Goal: Task Accomplishment & Management: Manage account settings

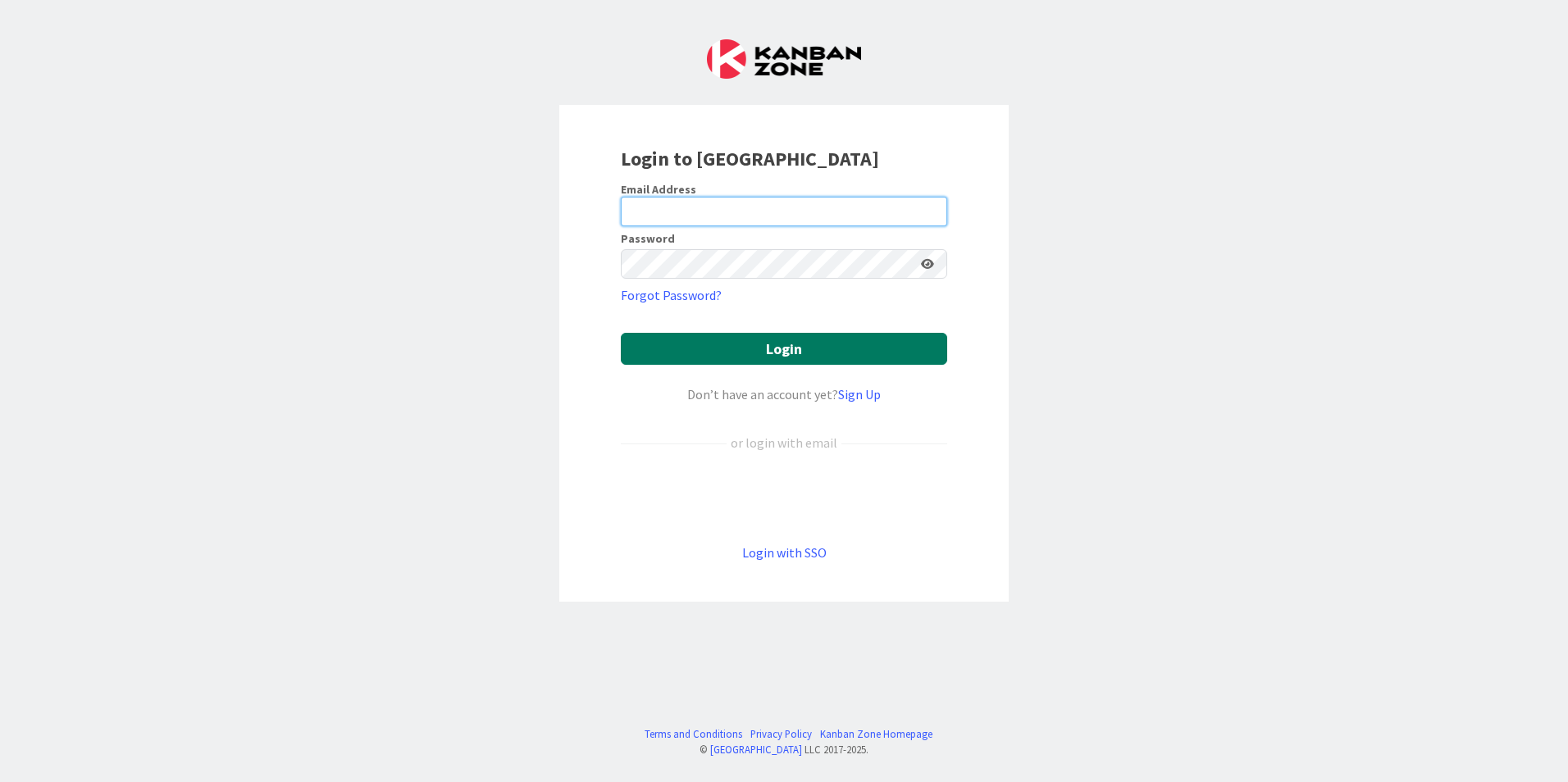
type input "[EMAIL_ADDRESS][DOMAIN_NAME]"
click at [718, 337] on button "Login" at bounding box center [783, 348] width 326 height 32
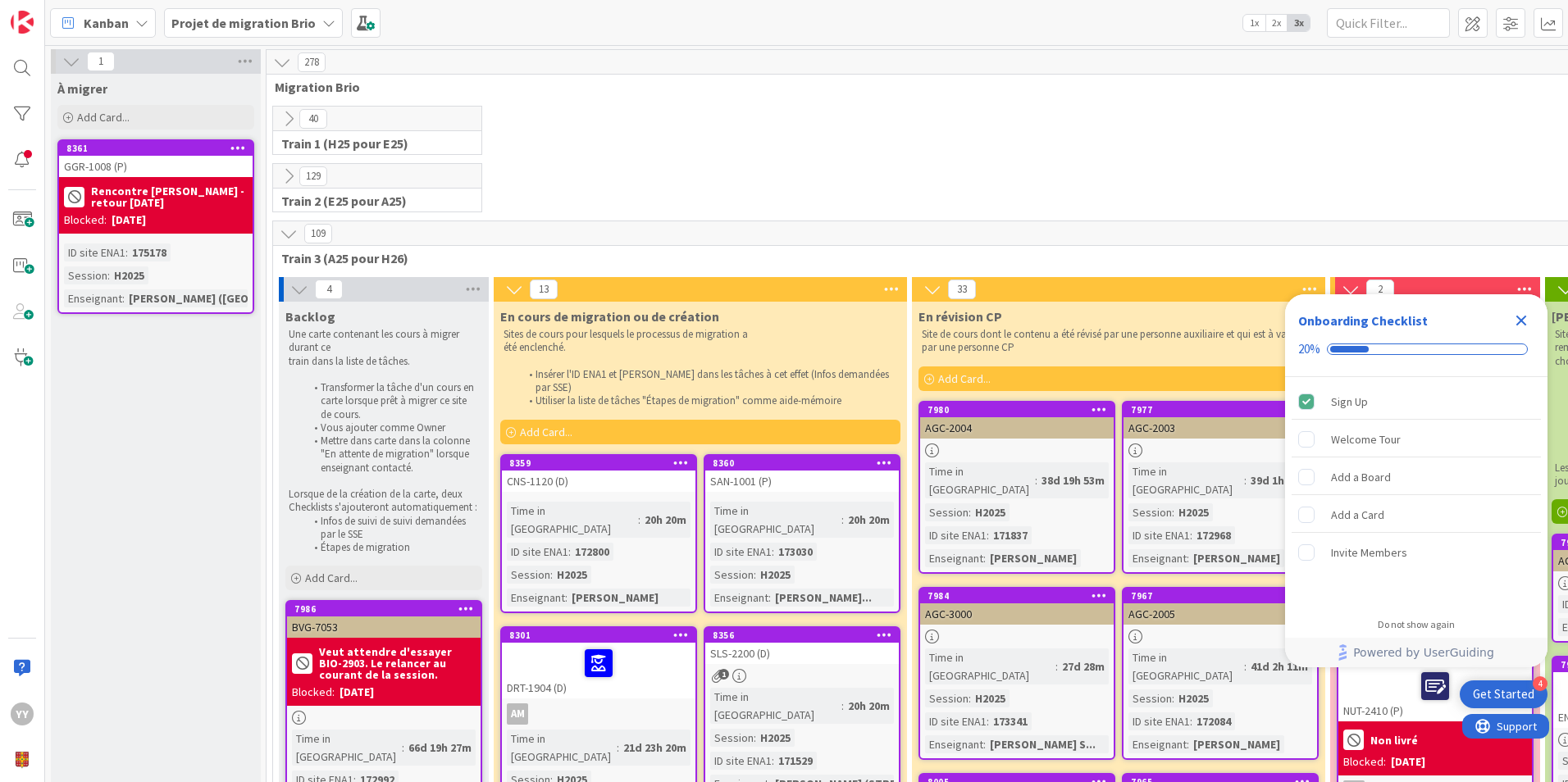
click at [1519, 313] on icon "Close Checklist" at bounding box center [1521, 321] width 20 height 20
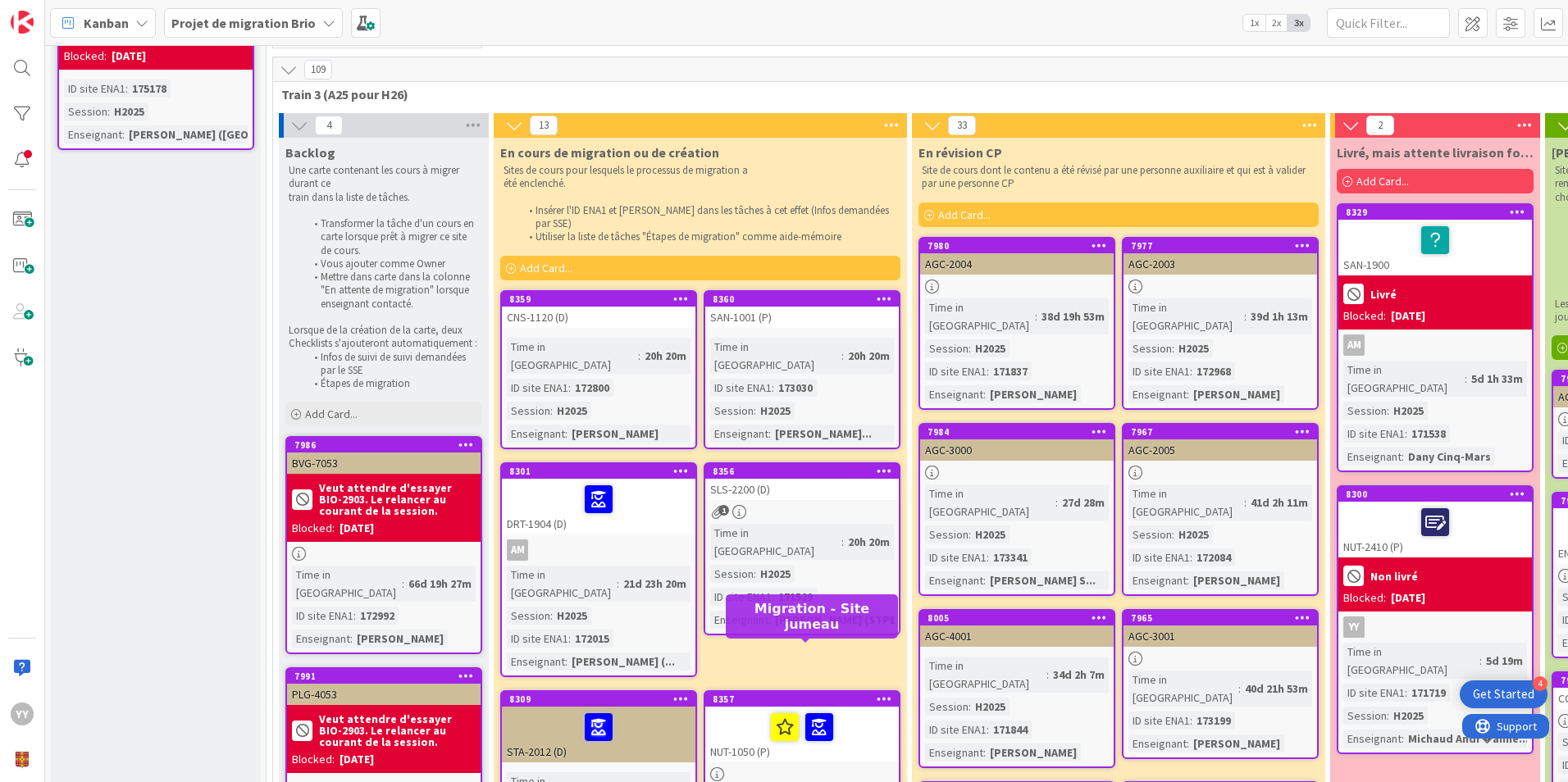
scroll to position [246, 0]
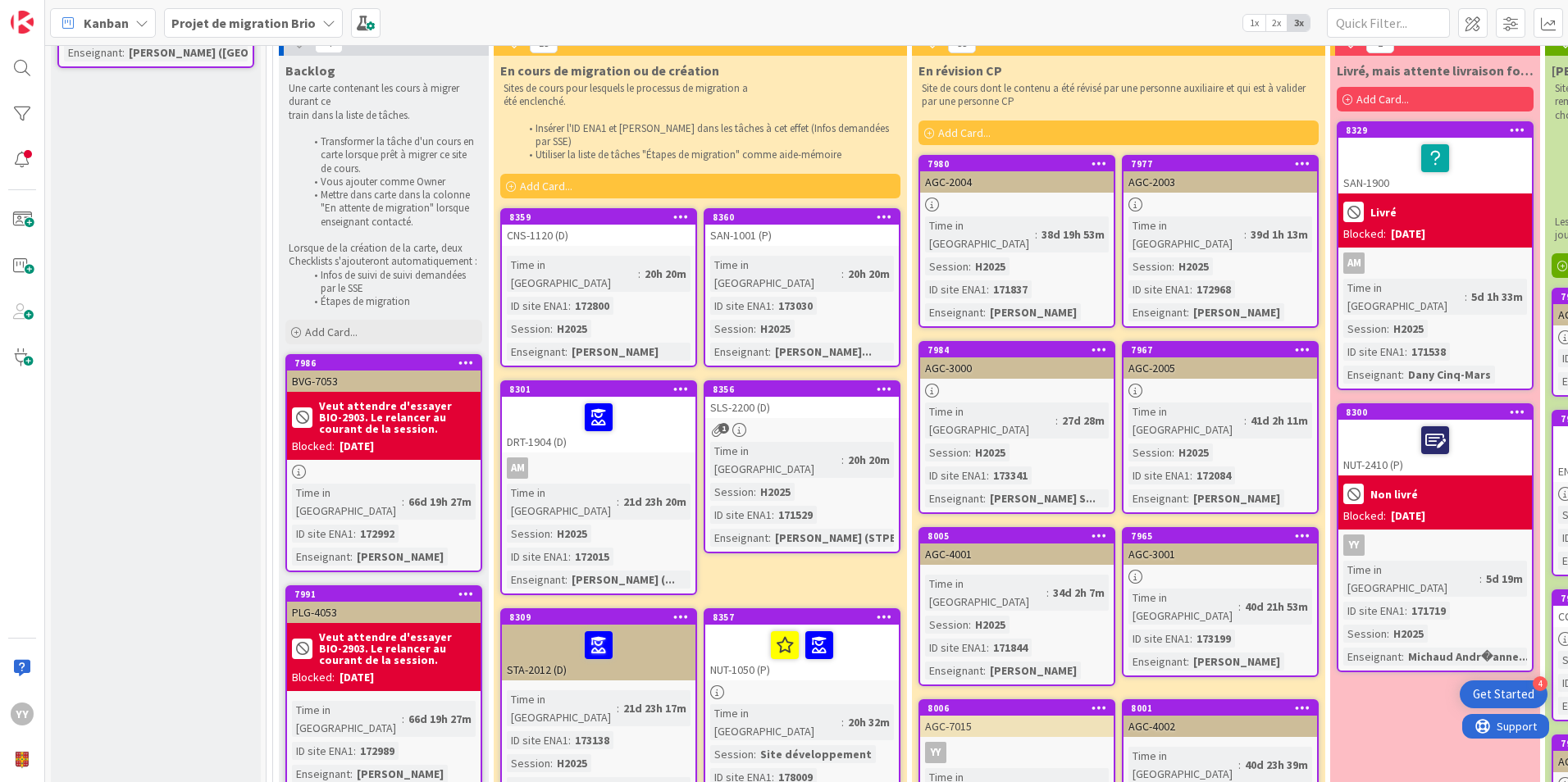
click at [758, 685] on div at bounding box center [802, 692] width 193 height 14
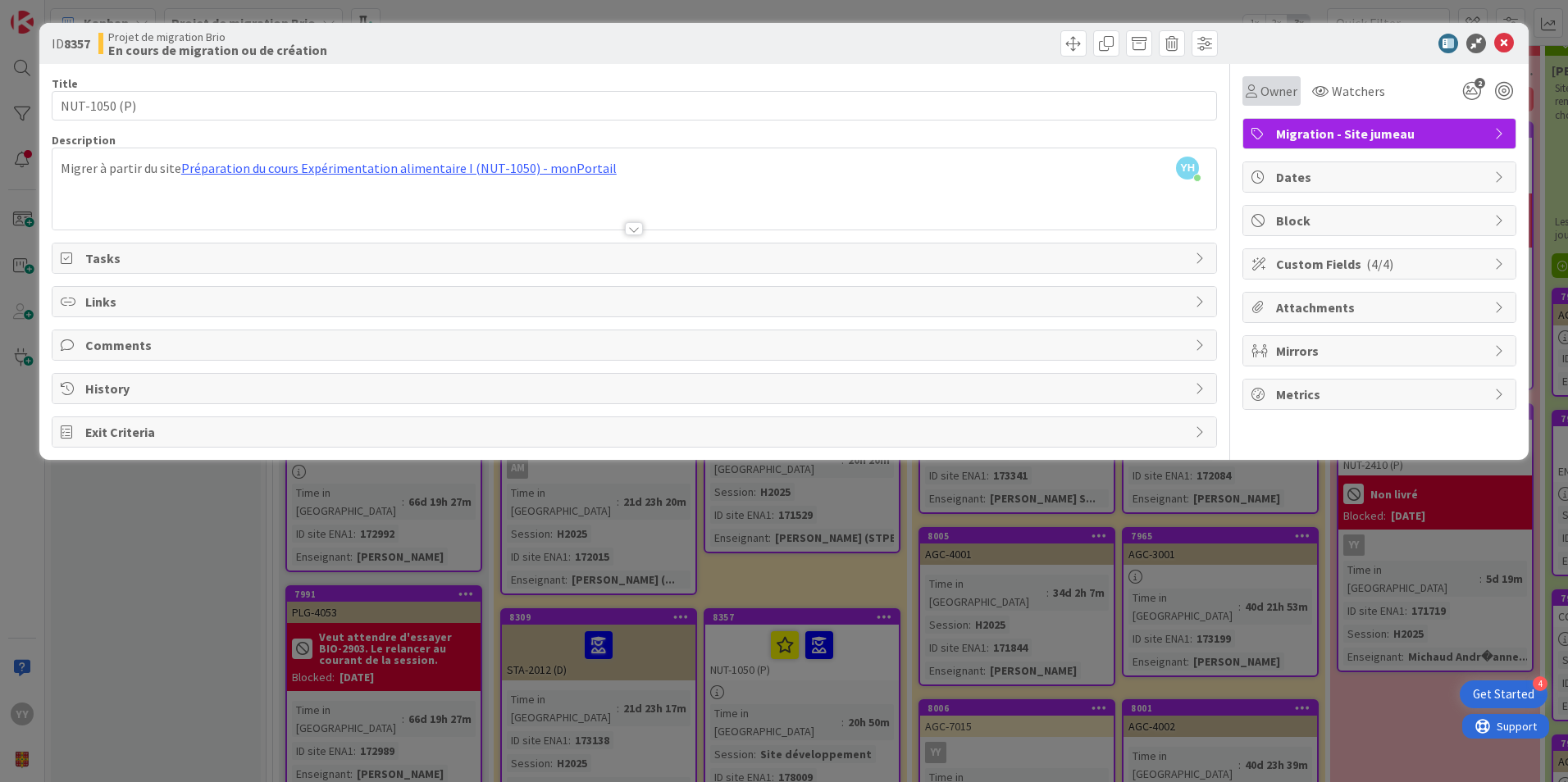
click at [1278, 90] on span "Owner" at bounding box center [1279, 91] width 37 height 20
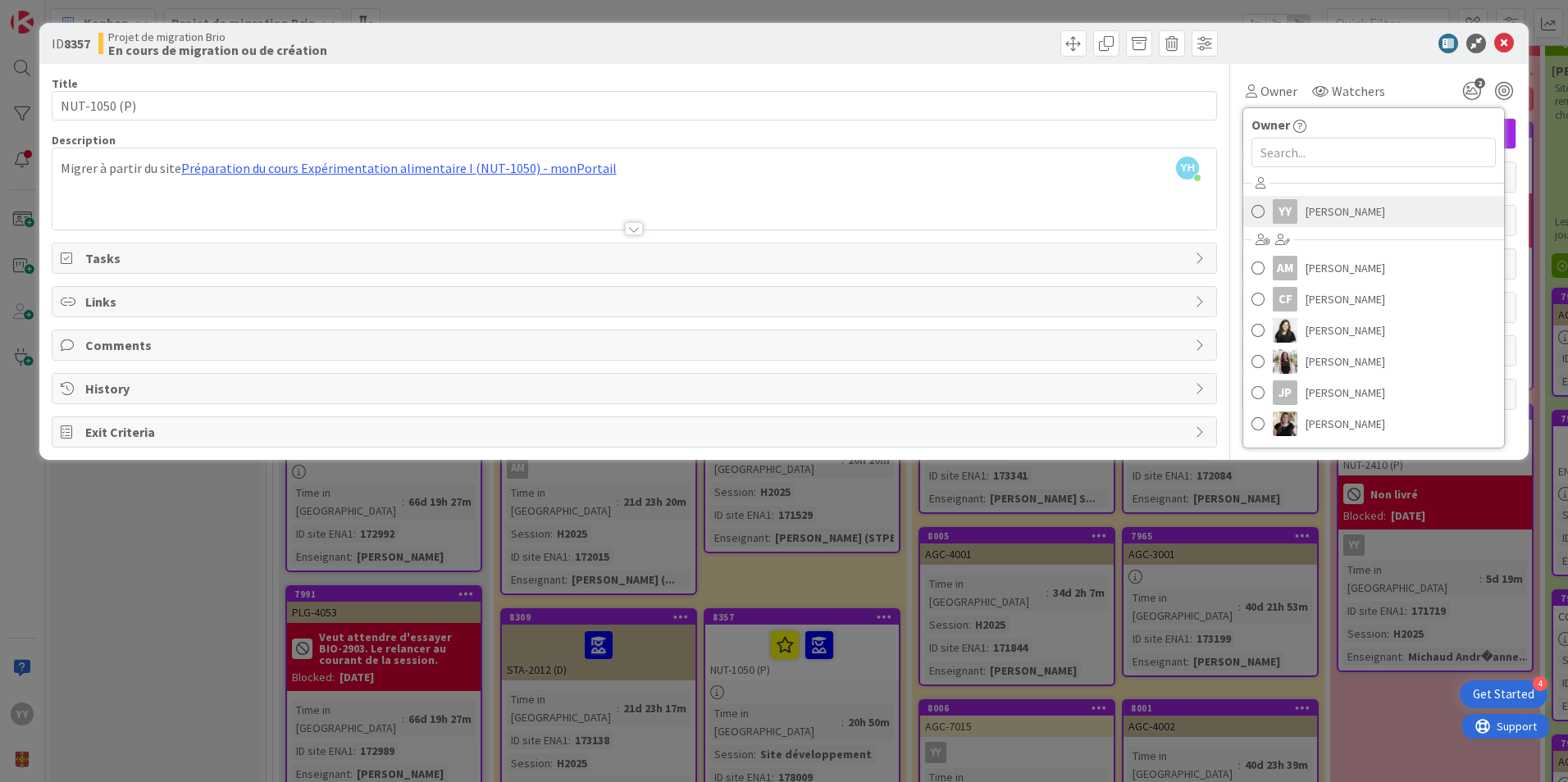
click at [1274, 199] on div "YY" at bounding box center [1285, 212] width 25 height 25
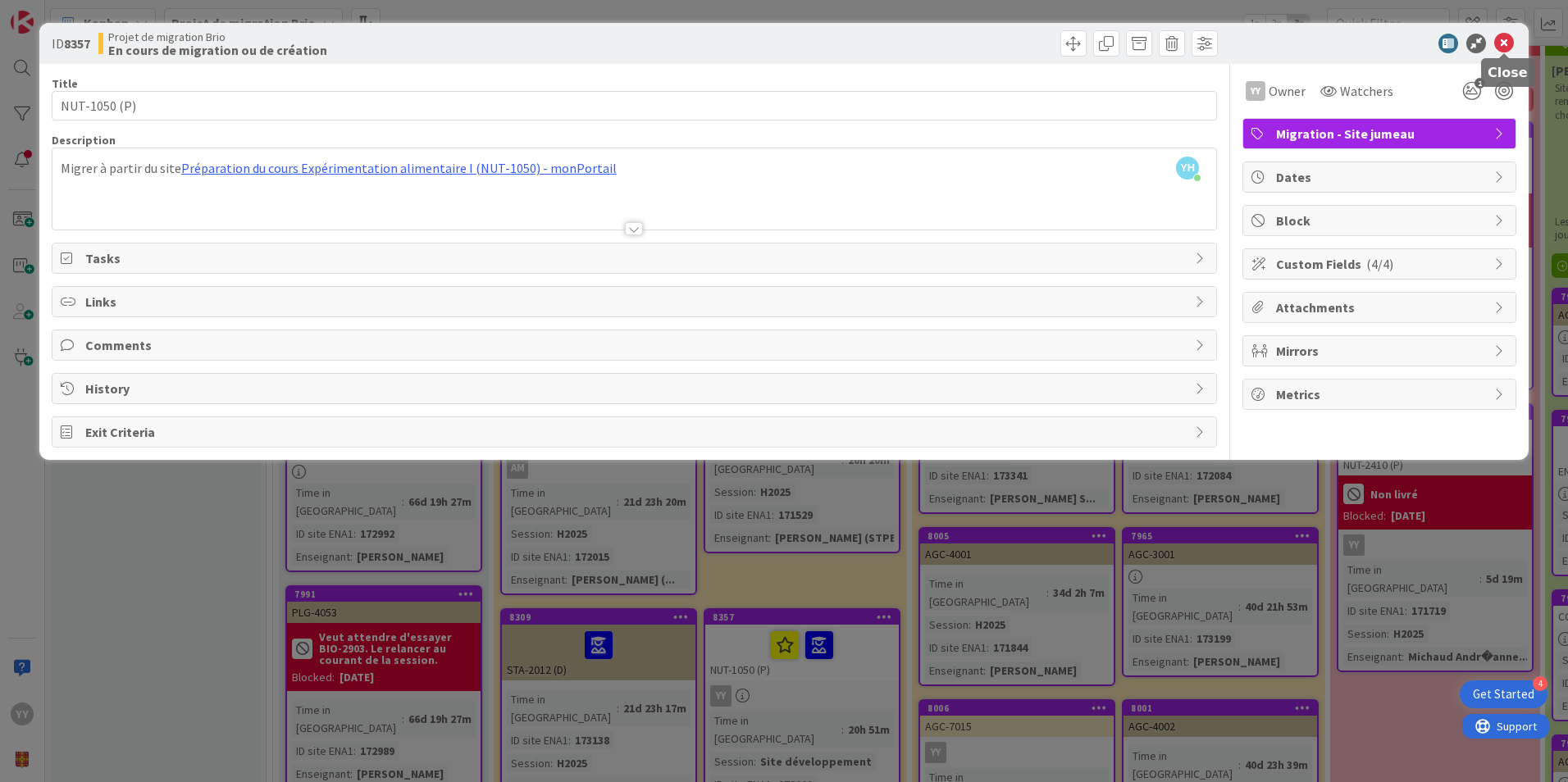
click at [1502, 39] on icon at bounding box center [1505, 43] width 20 height 20
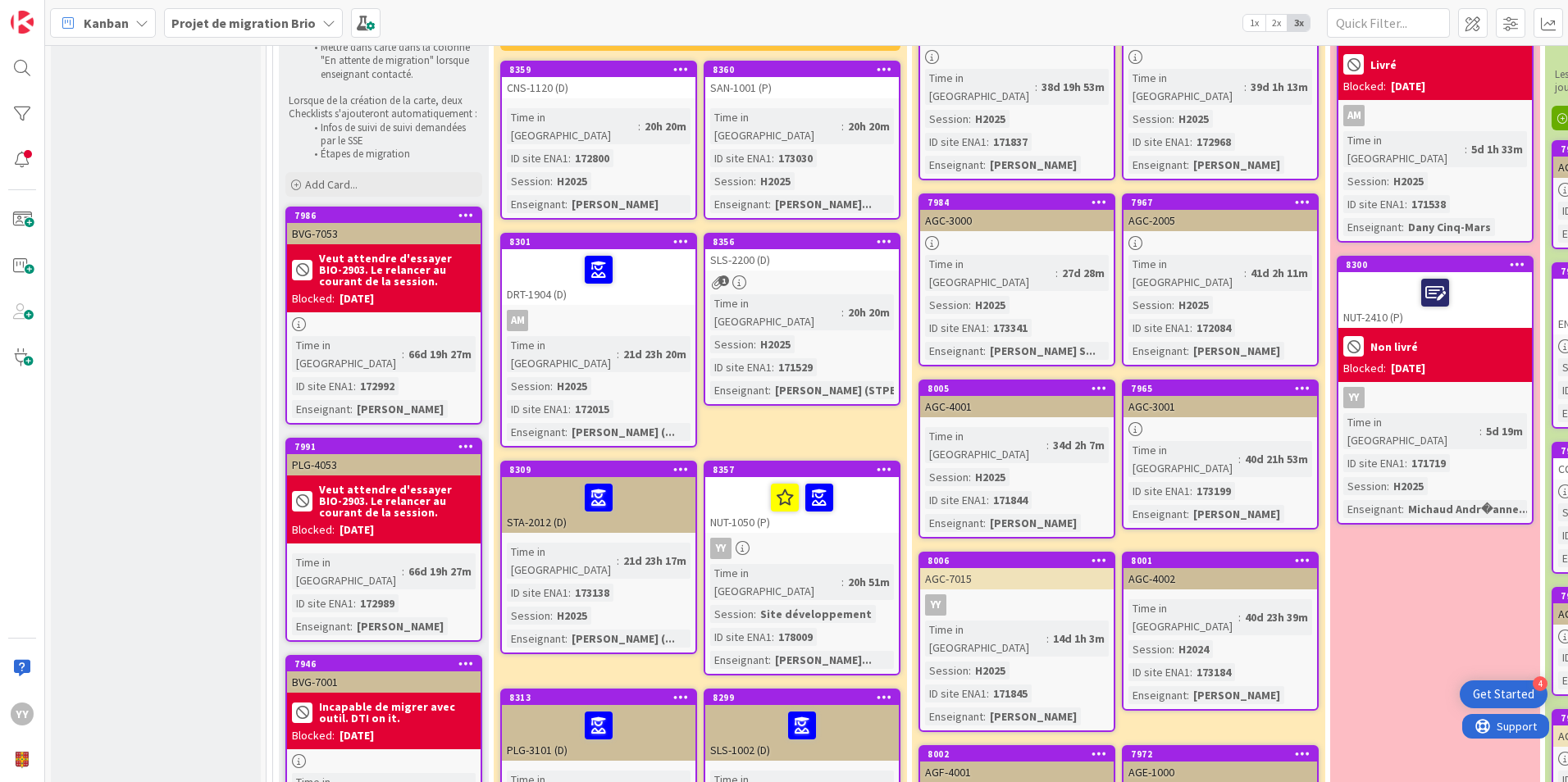
scroll to position [410, 0]
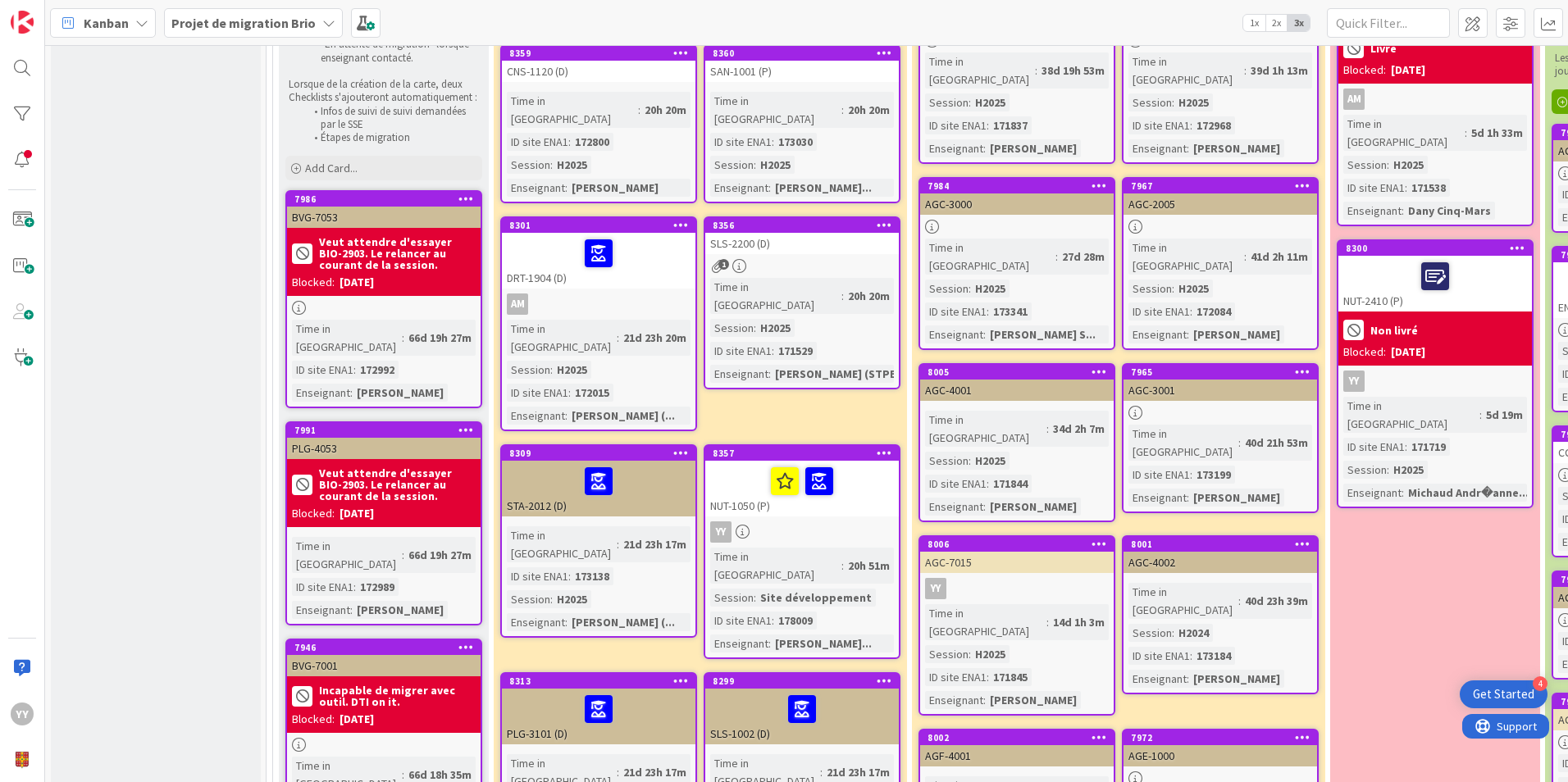
click at [736, 464] on div at bounding box center [802, 481] width 183 height 34
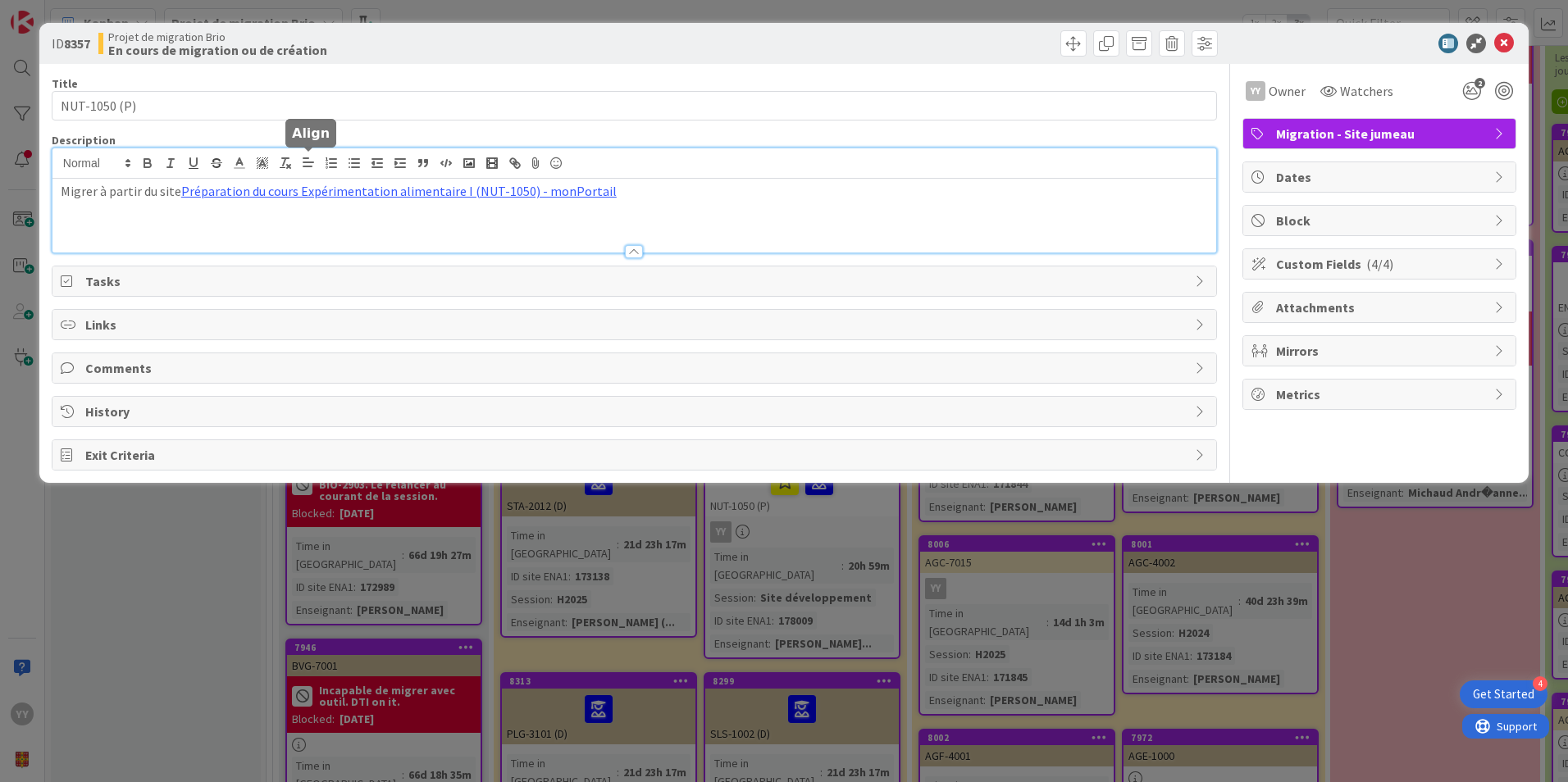
click at [312, 168] on div "Migrer à partir du site Préparation du cours Expérimentation alimentaire I (NUT…" at bounding box center [634, 200] width 1163 height 104
click at [172, 228] on div "Migrer à partir du site Préparation du cours Expérimentation alimentaire I (NUT…" at bounding box center [634, 215] width 1163 height 74
click at [267, 188] on link "Préparation du cours Expérimentation alimentaire I (NUT-1050) - monPortail" at bounding box center [399, 191] width 435 height 17
click at [359, 222] on link "[URL][DOMAIN_NAME]" at bounding box center [344, 223] width 113 height 22
click at [1504, 37] on icon at bounding box center [1505, 43] width 20 height 20
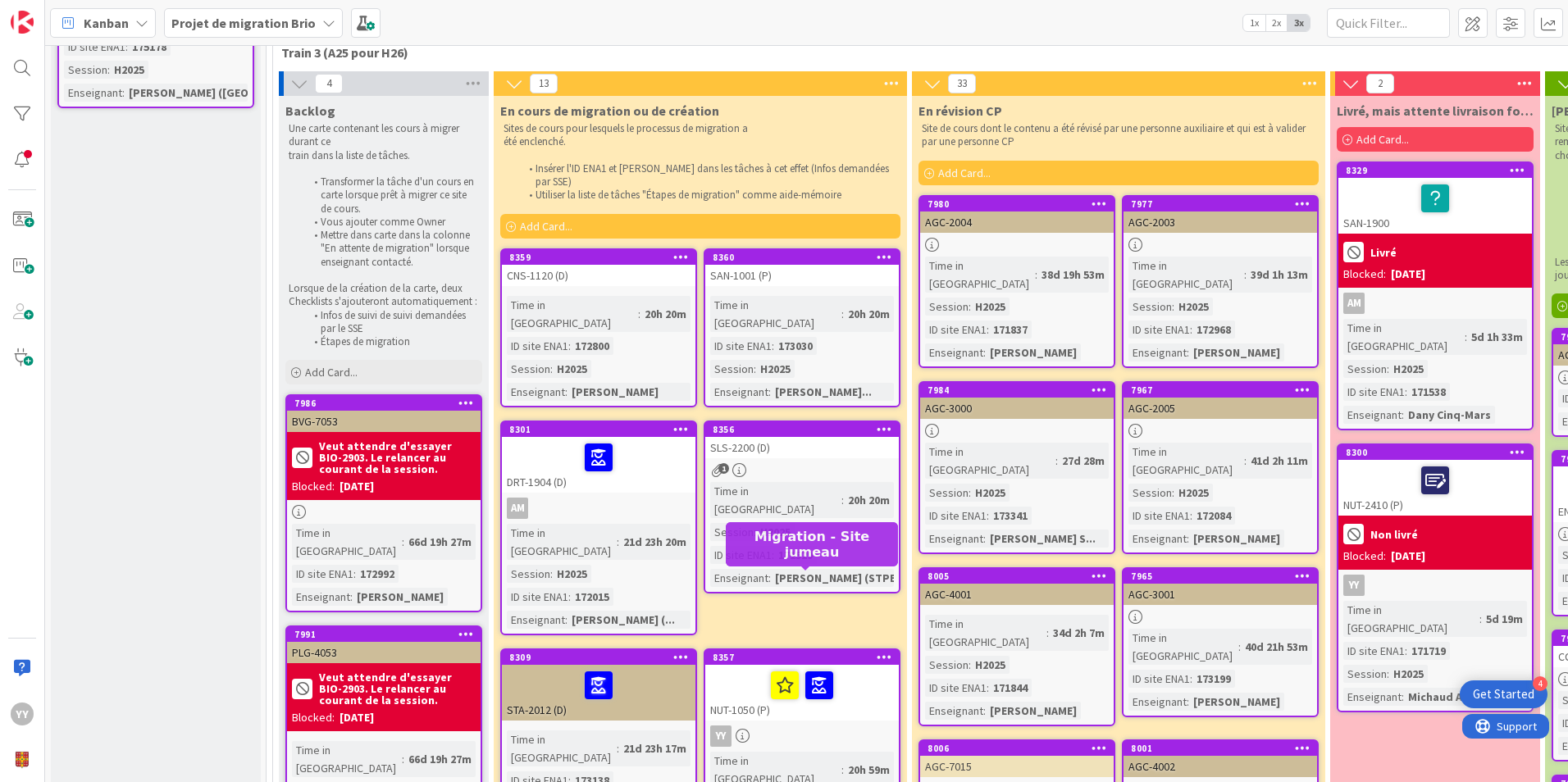
scroll to position [246, 0]
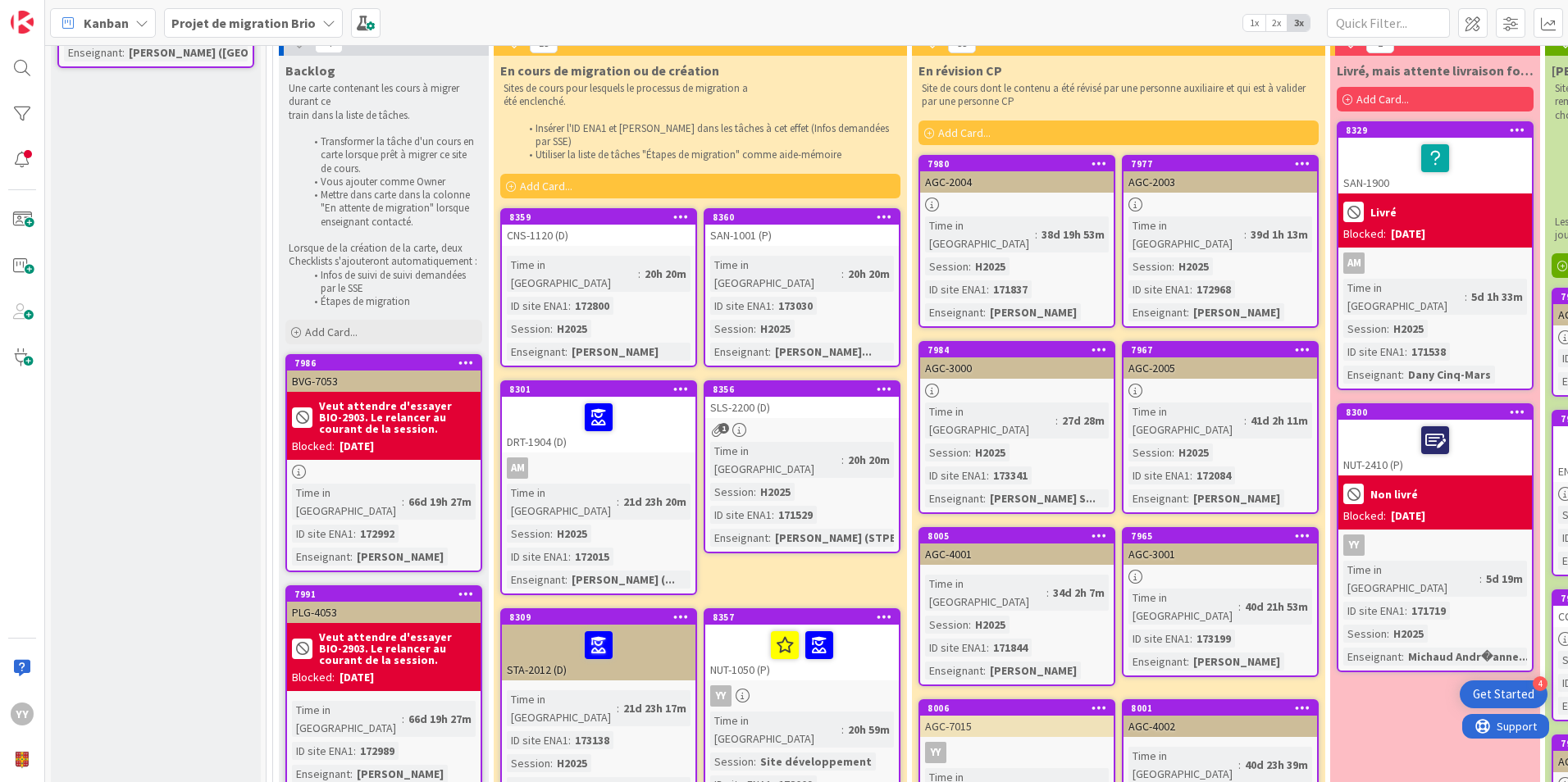
click at [814, 685] on div "YY" at bounding box center [802, 696] width 193 height 22
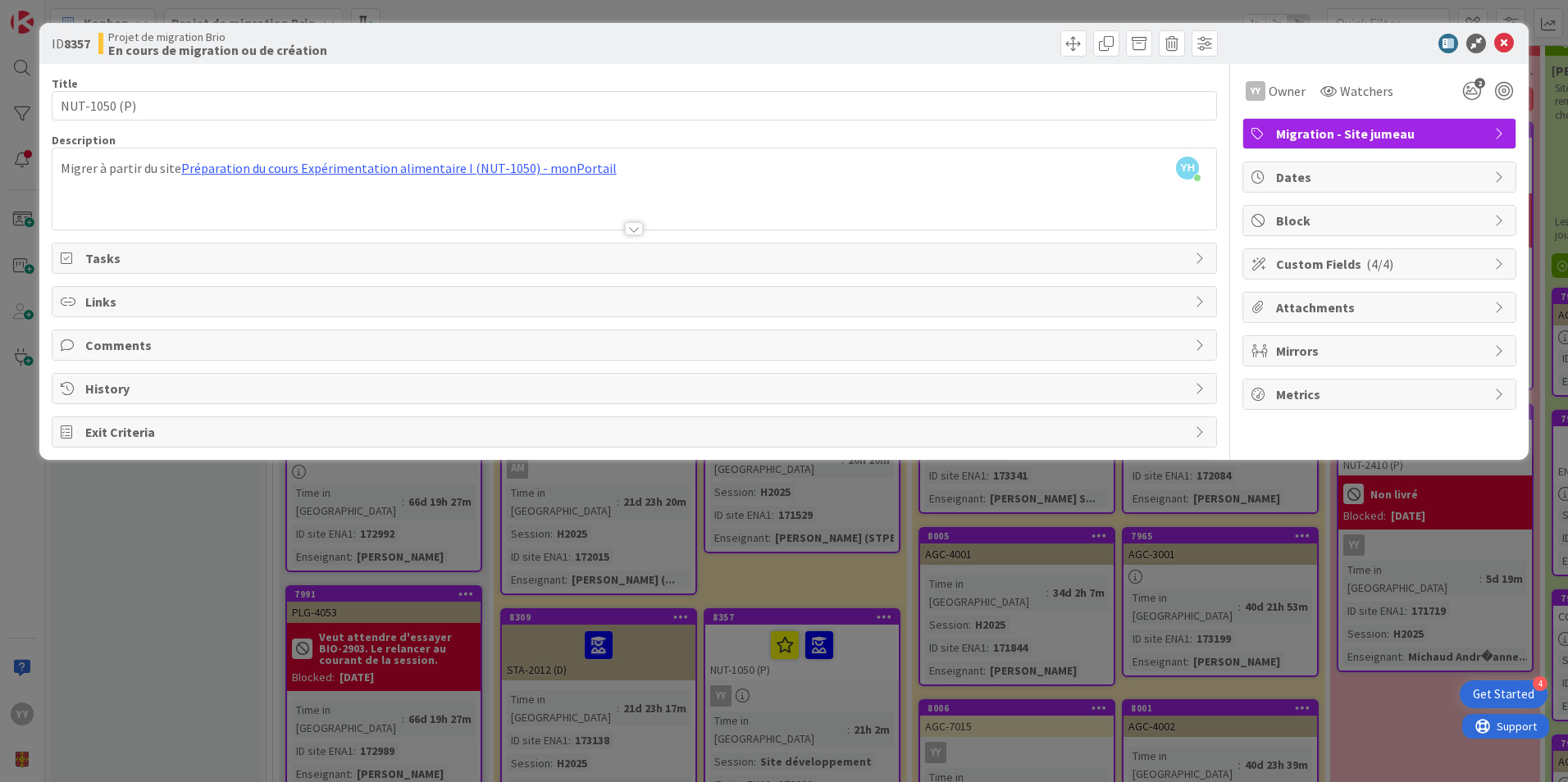
click at [1200, 254] on icon at bounding box center [1202, 258] width 13 height 13
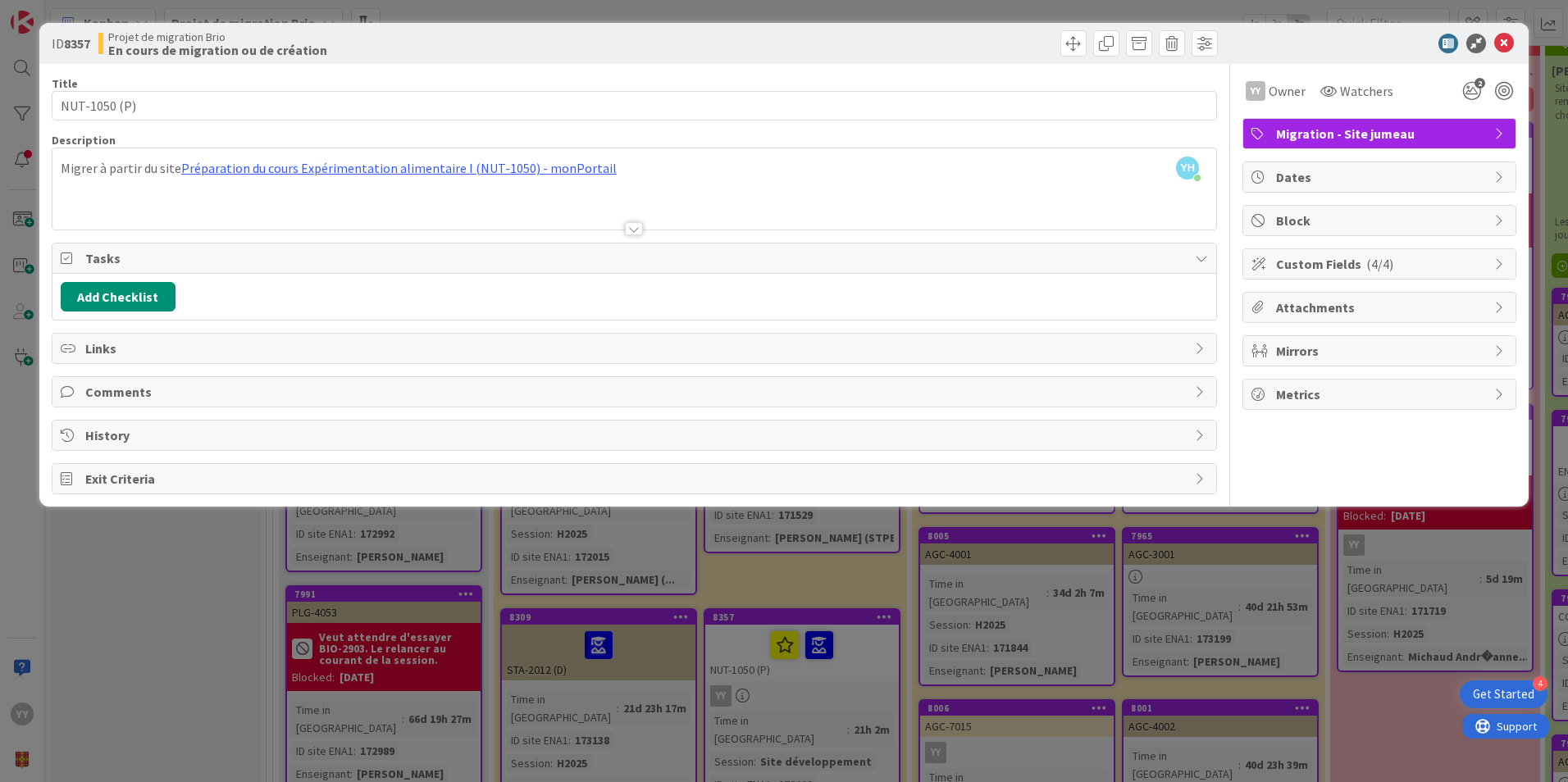
click at [1199, 254] on icon at bounding box center [1202, 258] width 13 height 13
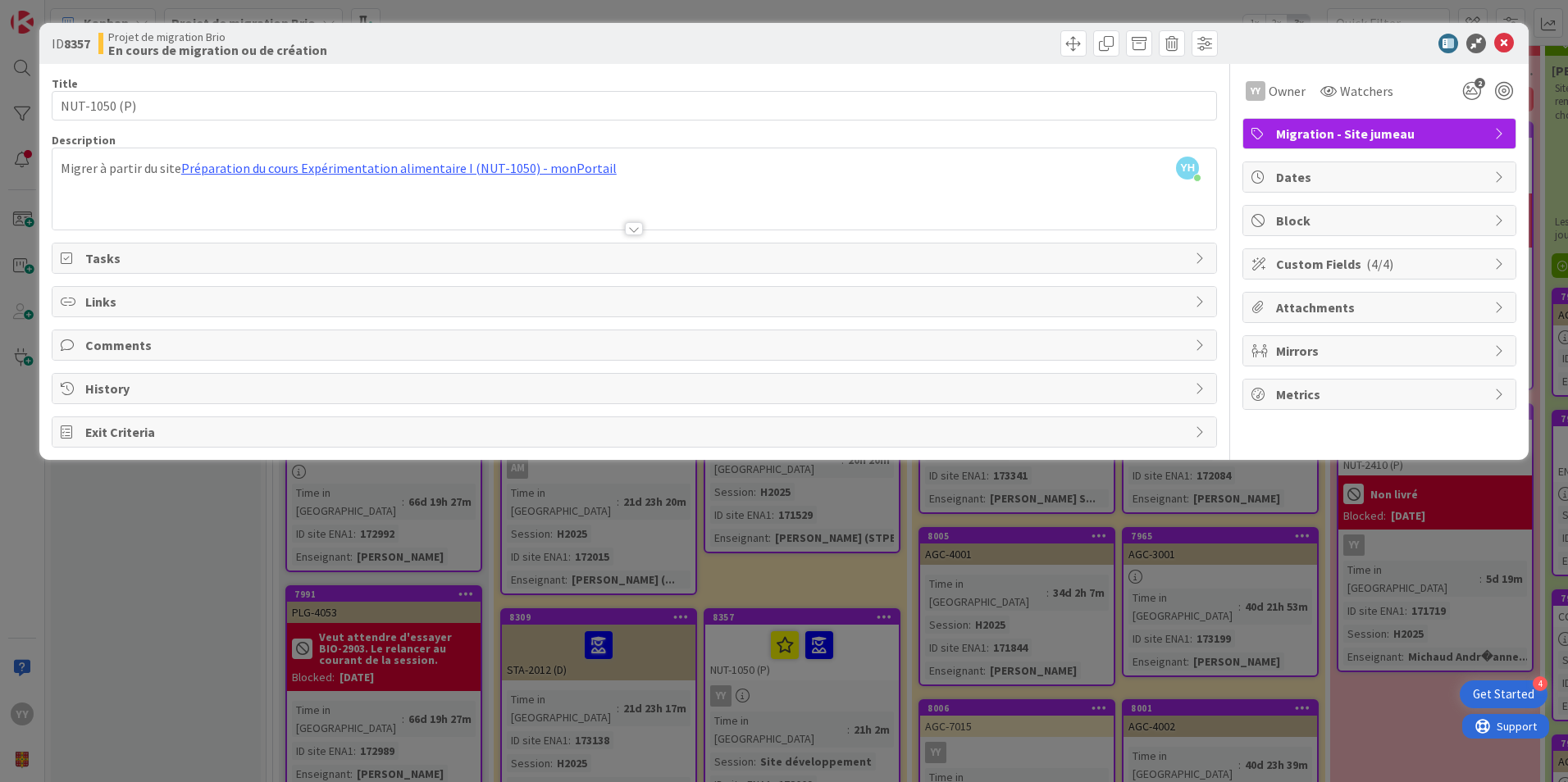
click at [1200, 296] on icon at bounding box center [1202, 302] width 13 height 13
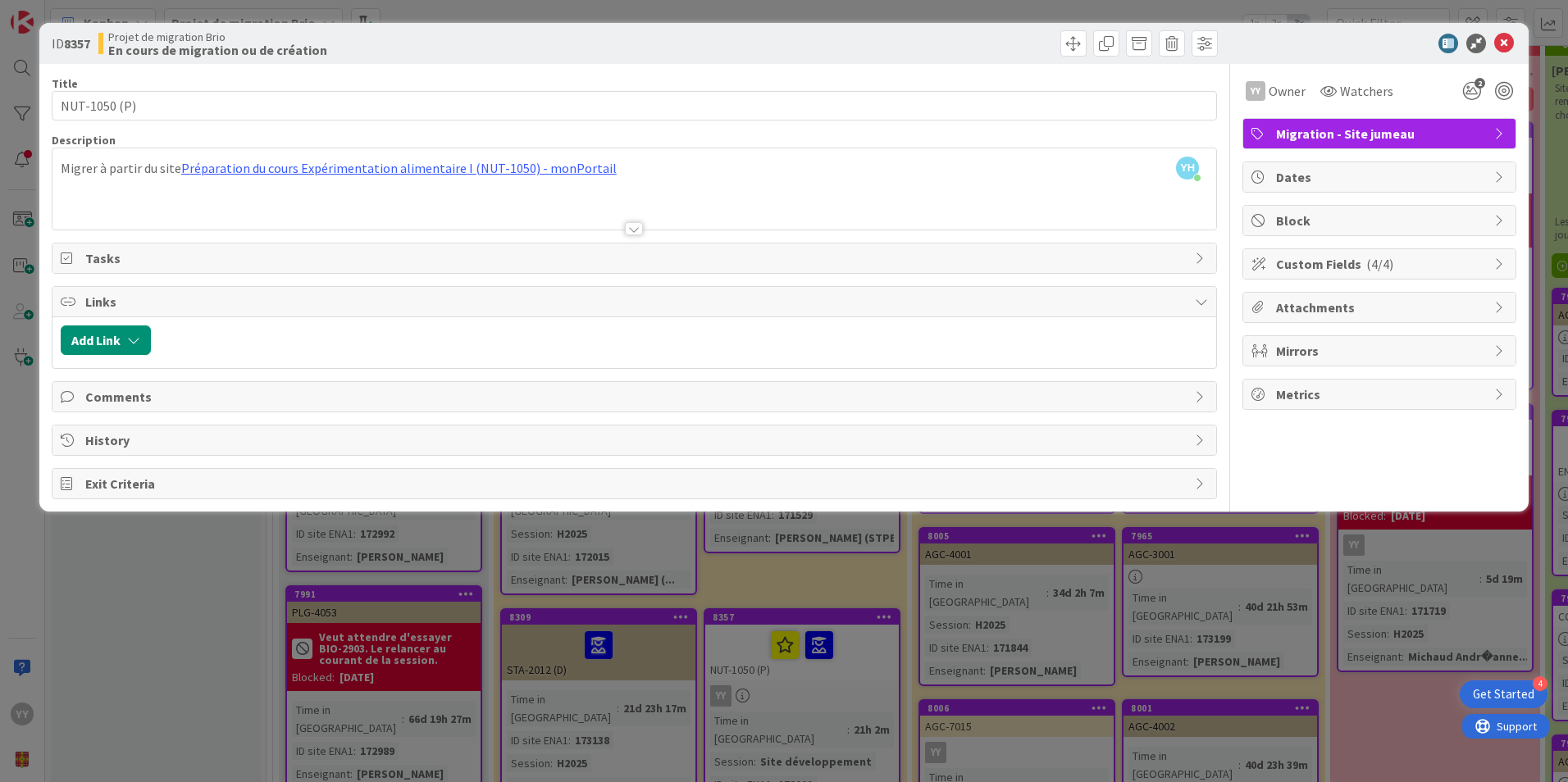
click at [1200, 296] on icon at bounding box center [1202, 302] width 13 height 13
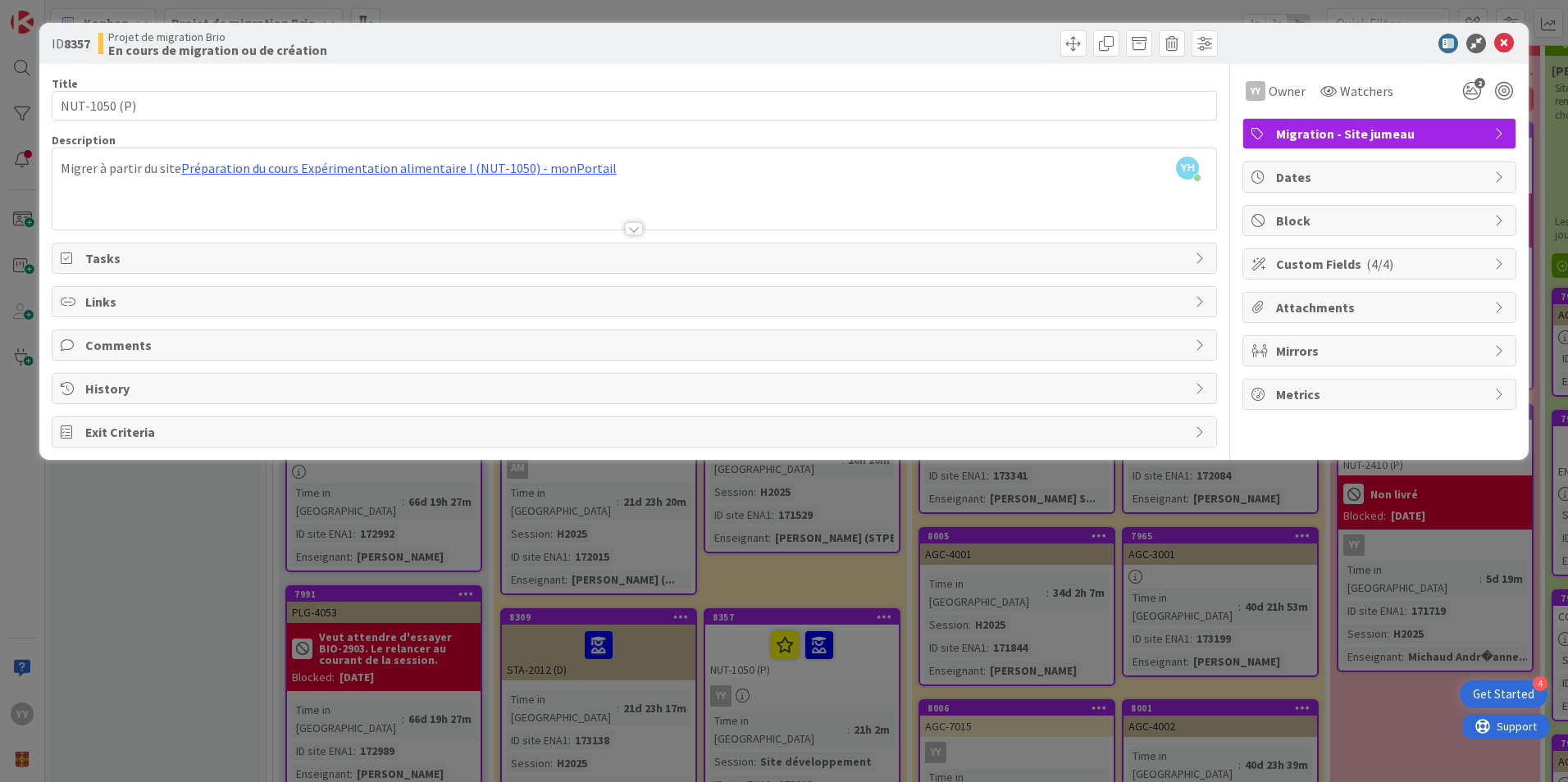
click at [1199, 340] on icon at bounding box center [1202, 345] width 13 height 13
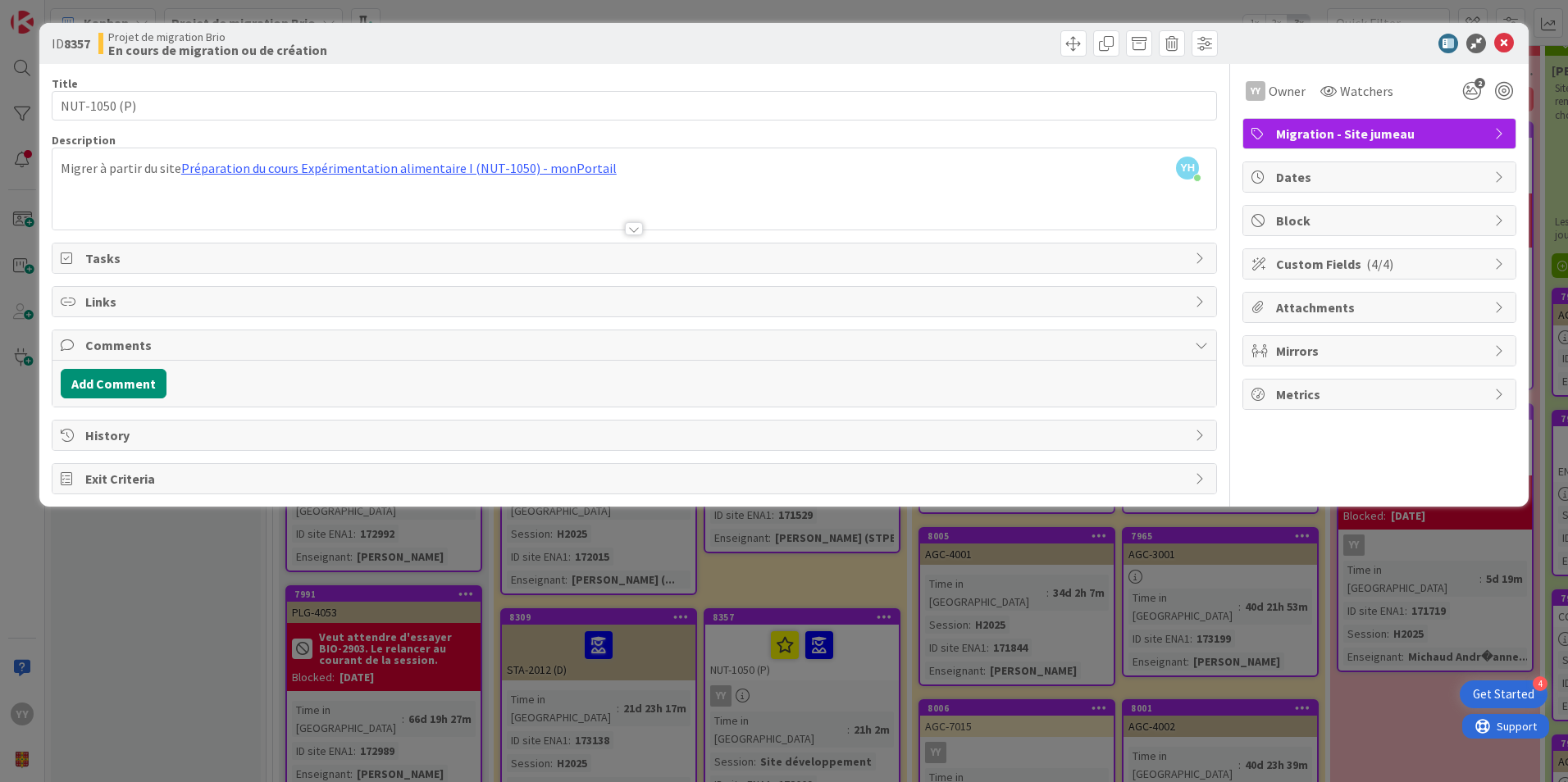
click at [1199, 340] on icon at bounding box center [1202, 345] width 13 height 13
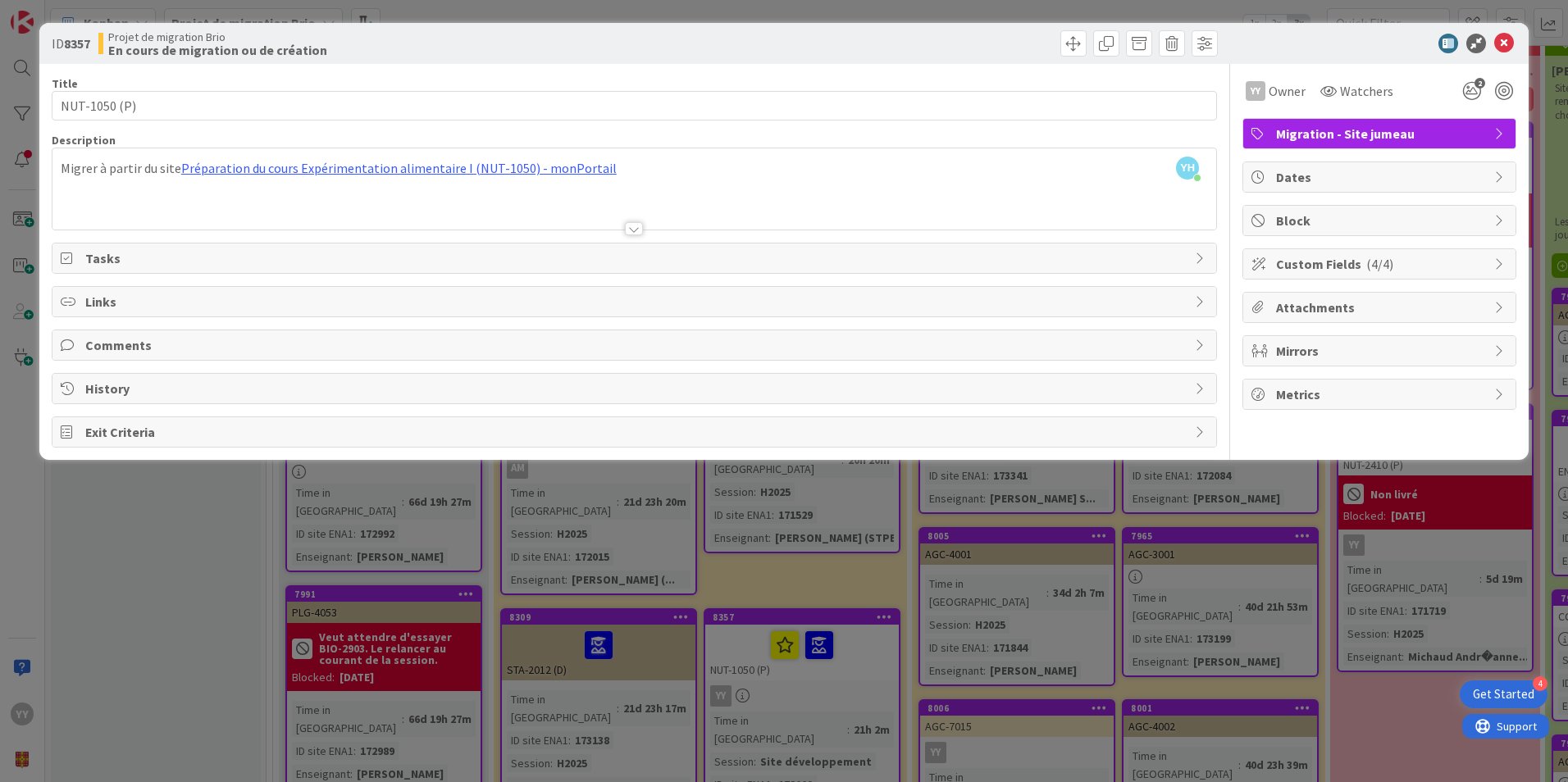
click at [1205, 388] on icon at bounding box center [1202, 388] width 13 height 13
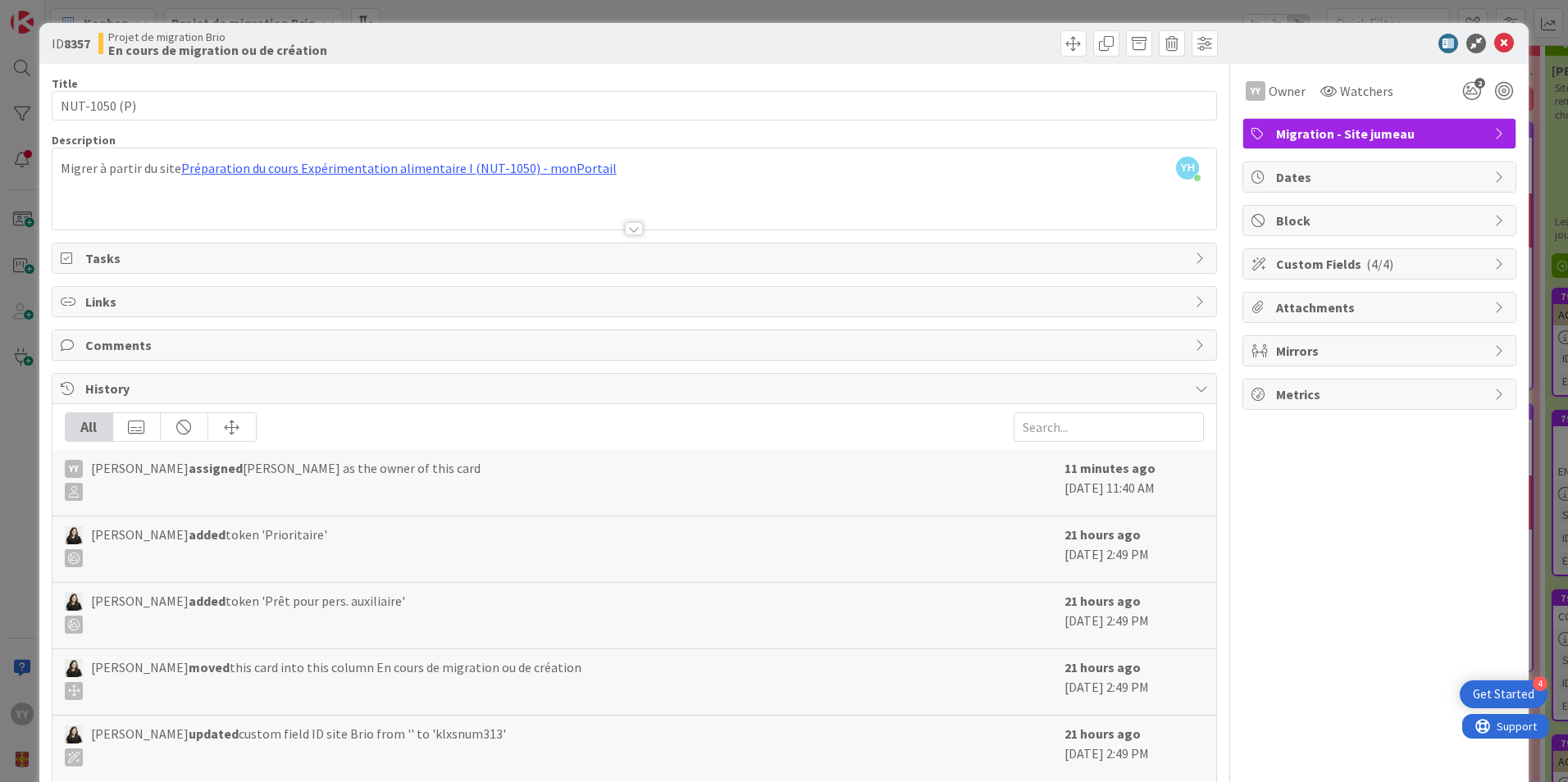
click at [1201, 385] on div "History" at bounding box center [634, 388] width 1163 height 30
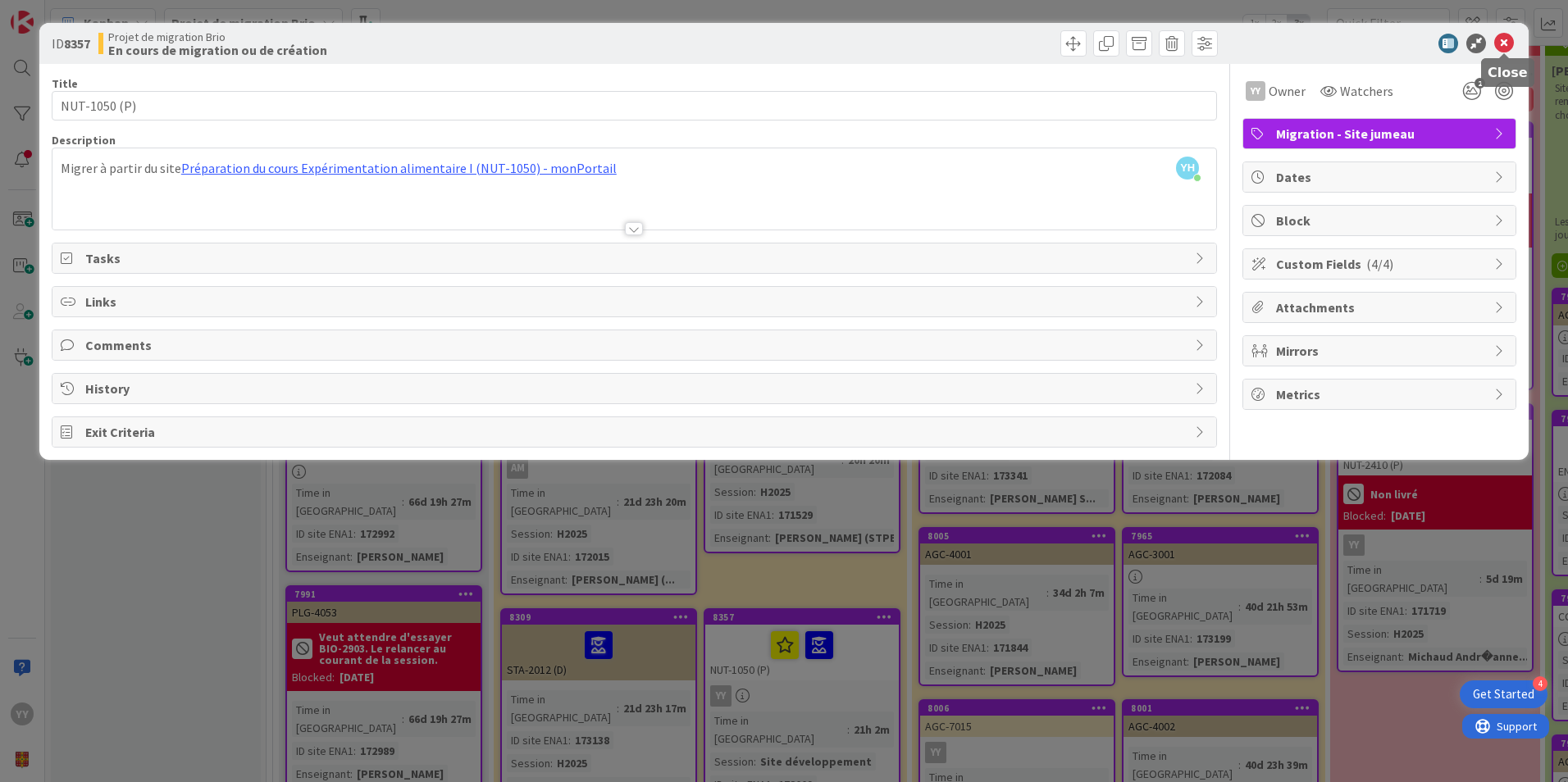
click at [1499, 40] on icon at bounding box center [1505, 43] width 20 height 20
